Goal: Transaction & Acquisition: Book appointment/travel/reservation

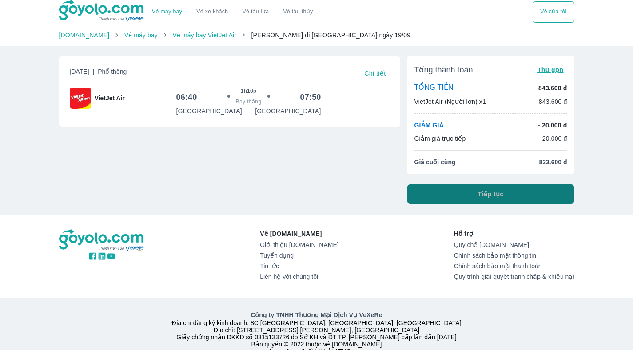
click at [486, 191] on span "Tiếp tục" at bounding box center [491, 194] width 26 height 9
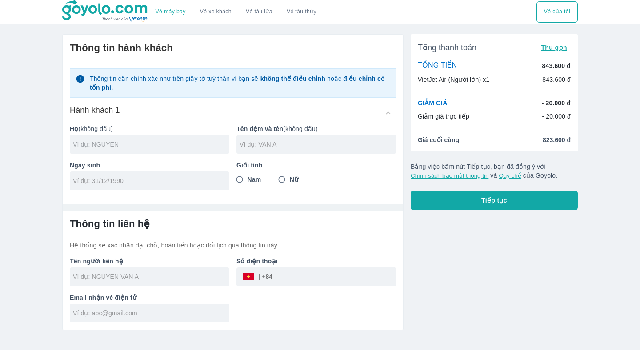
click at [198, 143] on input "text" at bounding box center [151, 144] width 156 height 9
type input "TRAN"
click at [284, 139] on div at bounding box center [315, 144] width 159 height 19
type input "NGOC NGHI"
click at [170, 187] on div at bounding box center [149, 180] width 159 height 19
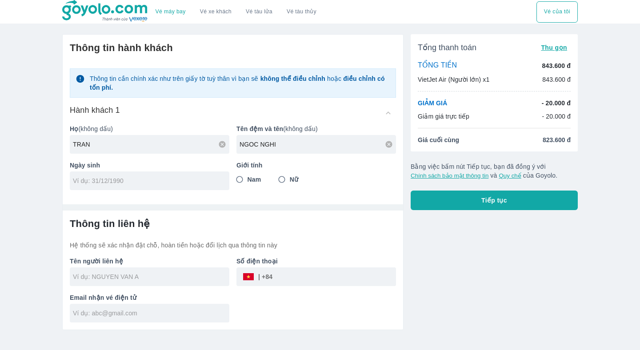
click at [167, 187] on div at bounding box center [149, 180] width 159 height 19
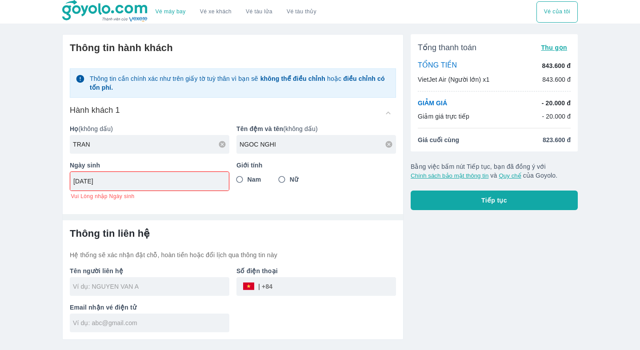
type input "[DATE]"
click at [173, 208] on div at bounding box center [233, 213] width 340 height 13
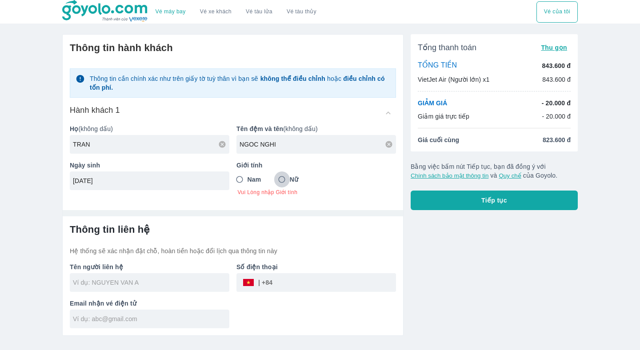
click at [277, 177] on input "Nữ" at bounding box center [282, 179] width 16 height 16
radio input "true"
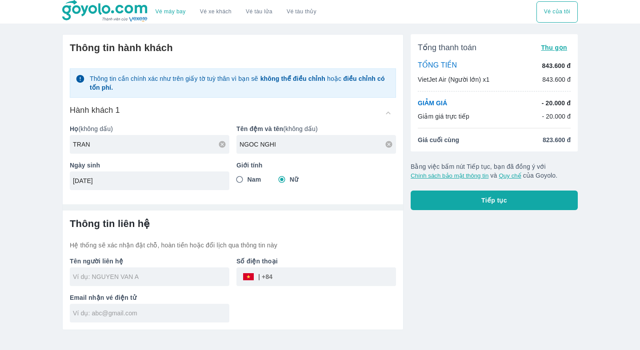
click at [233, 267] on div "Số điện thoại ​" at bounding box center [312, 268] width 167 height 36
type input "TRAN NGOC NGHI"
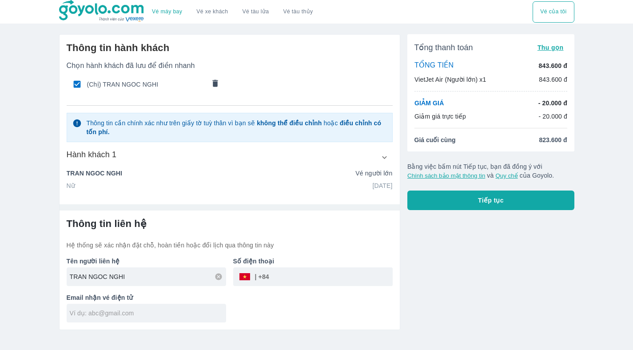
click at [184, 280] on div "Tên người liên hệ TRAN NGOC NGHI" at bounding box center [143, 268] width 167 height 36
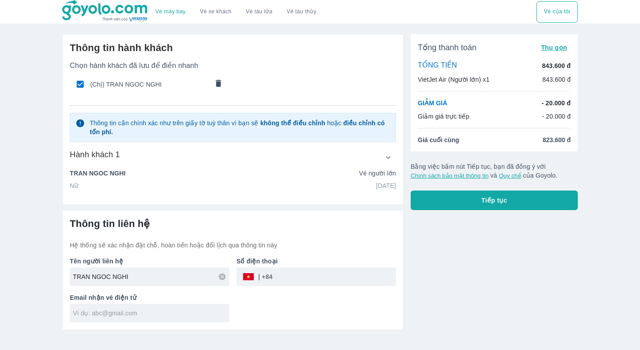
click at [569, 277] on div "Tổng thanh toán Thu gọn TỔNG TIỀN 843.600 đ VietJet Air (Người lớn) x1 843.600 …" at bounding box center [490, 178] width 174 height 303
click at [240, 161] on div "Hành khách 1" at bounding box center [233, 157] width 326 height 16
